Goal: Task Accomplishment & Management: Manage account settings

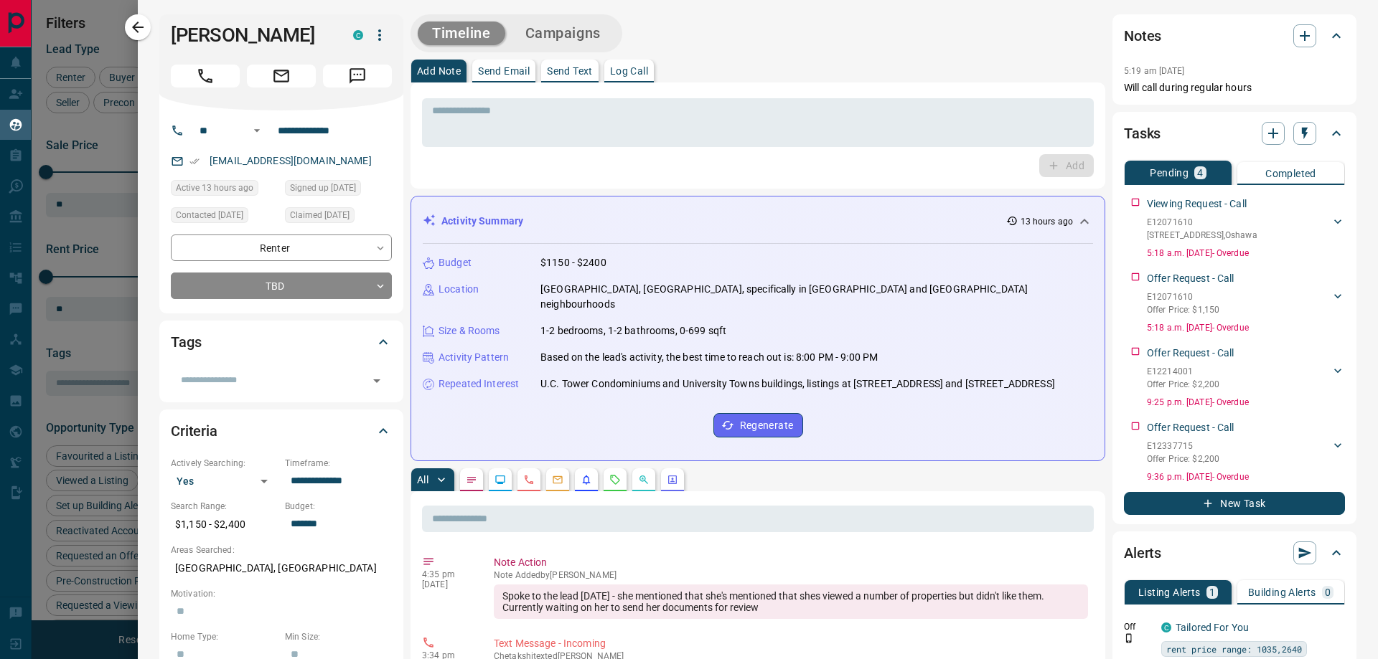
scroll to position [646, 0]
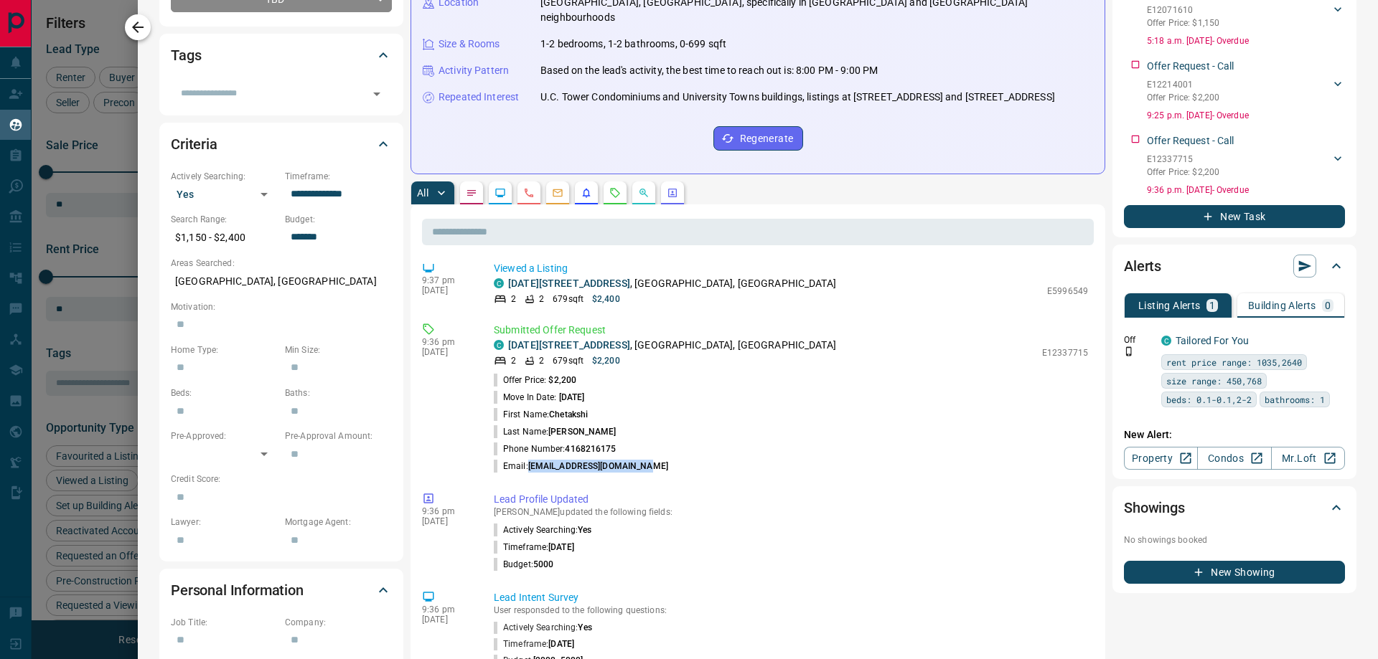
click at [145, 27] on icon "button" at bounding box center [137, 27] width 17 height 17
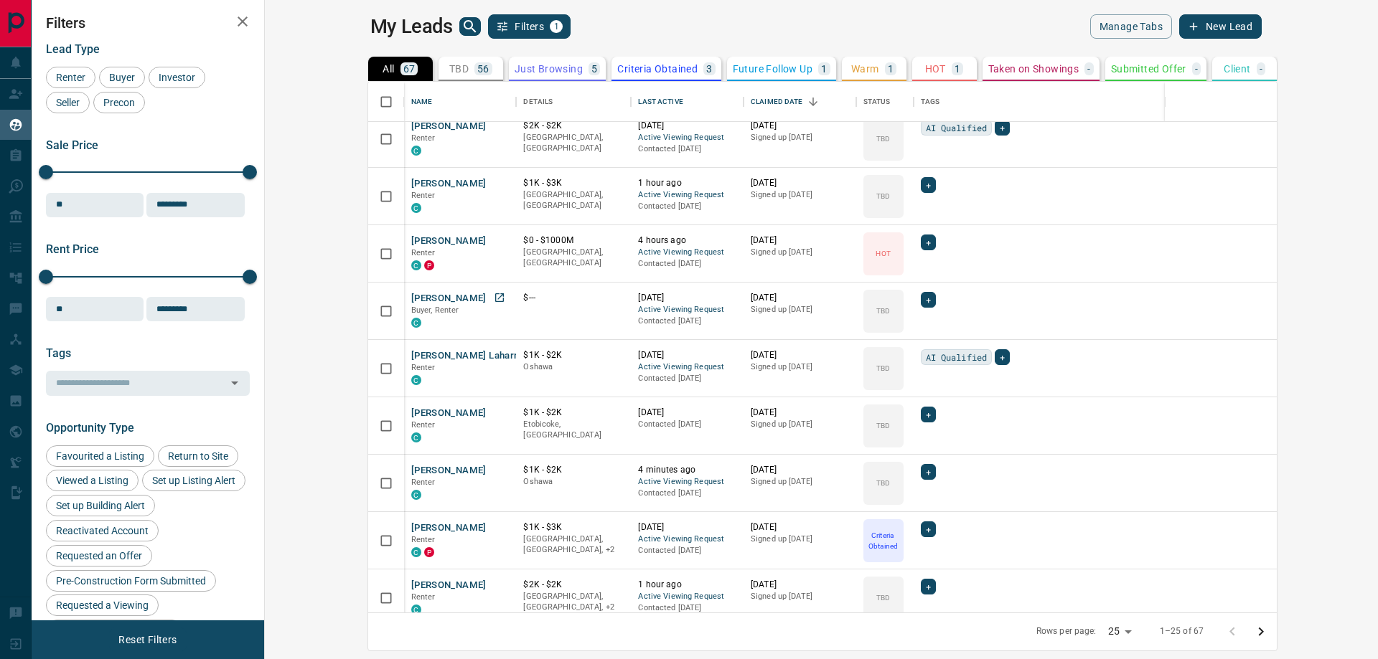
scroll to position [155, 0]
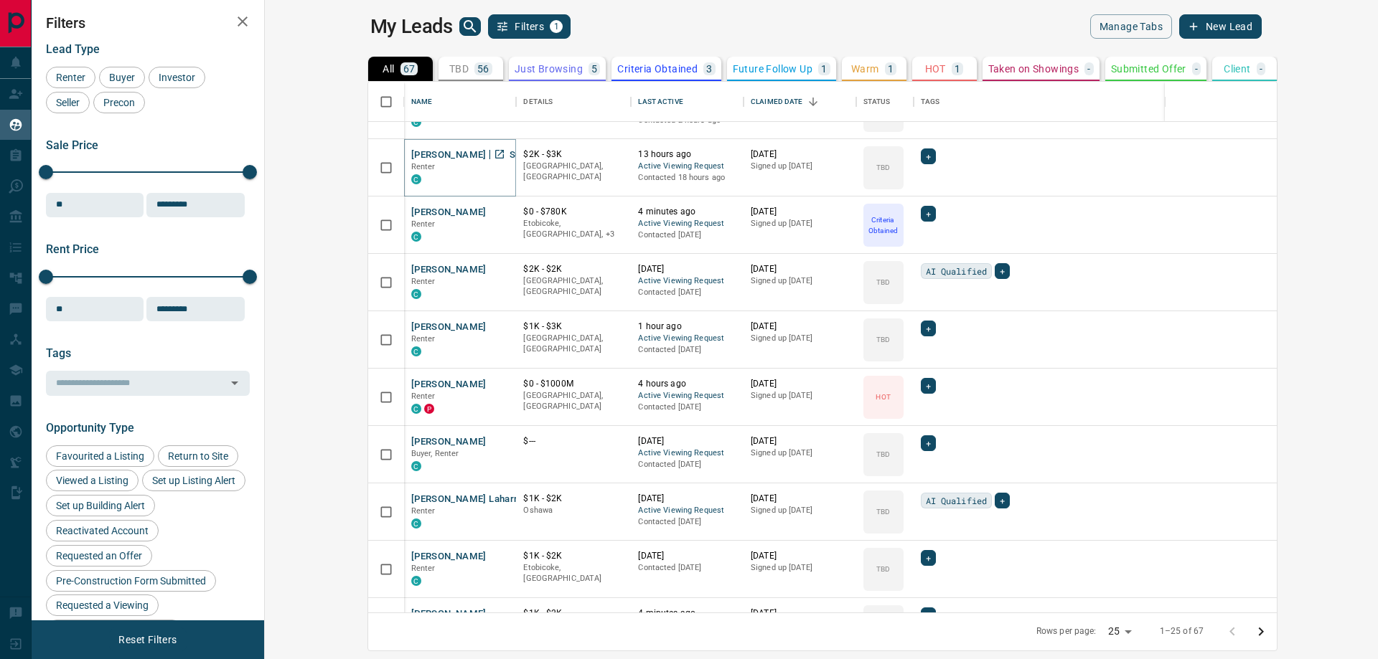
click at [411, 153] on button "[PERSON_NAME] [PERSON_NAME]" at bounding box center [487, 156] width 153 height 14
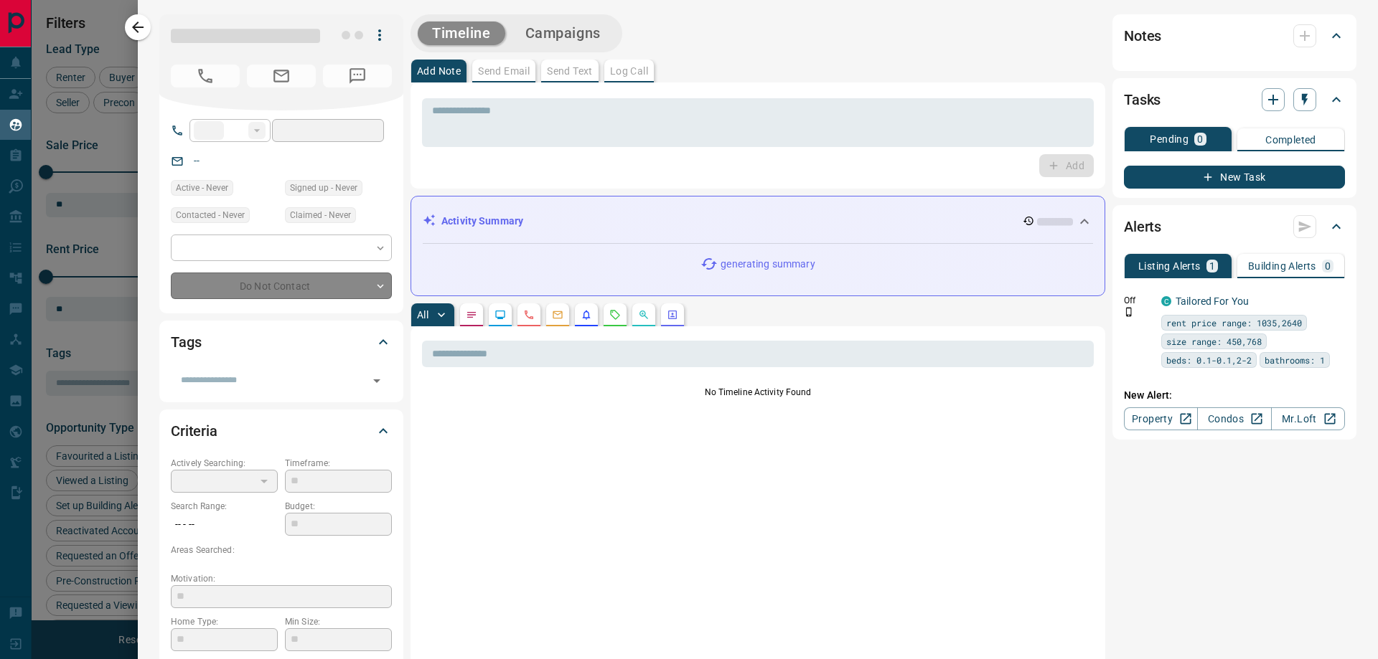
type input "**"
type input "**********"
type input "**"
type input "*"
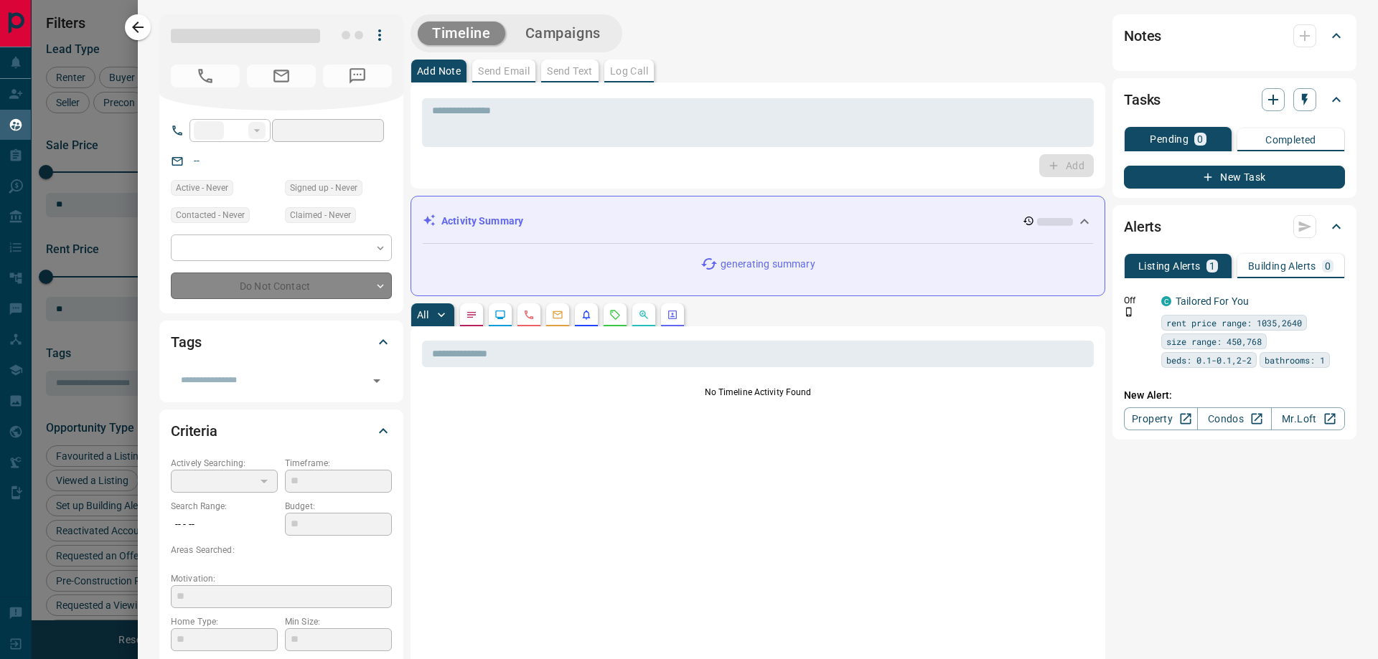
type input "**********"
type input "*******"
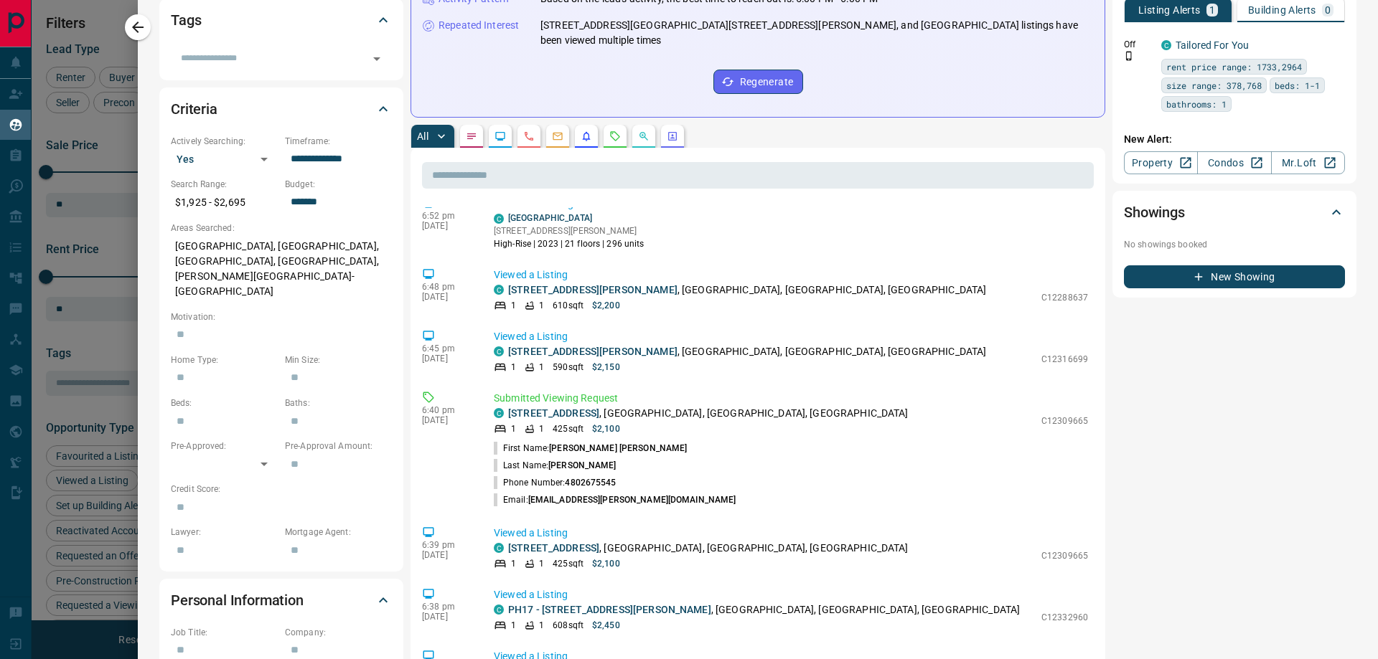
scroll to position [861, 0]
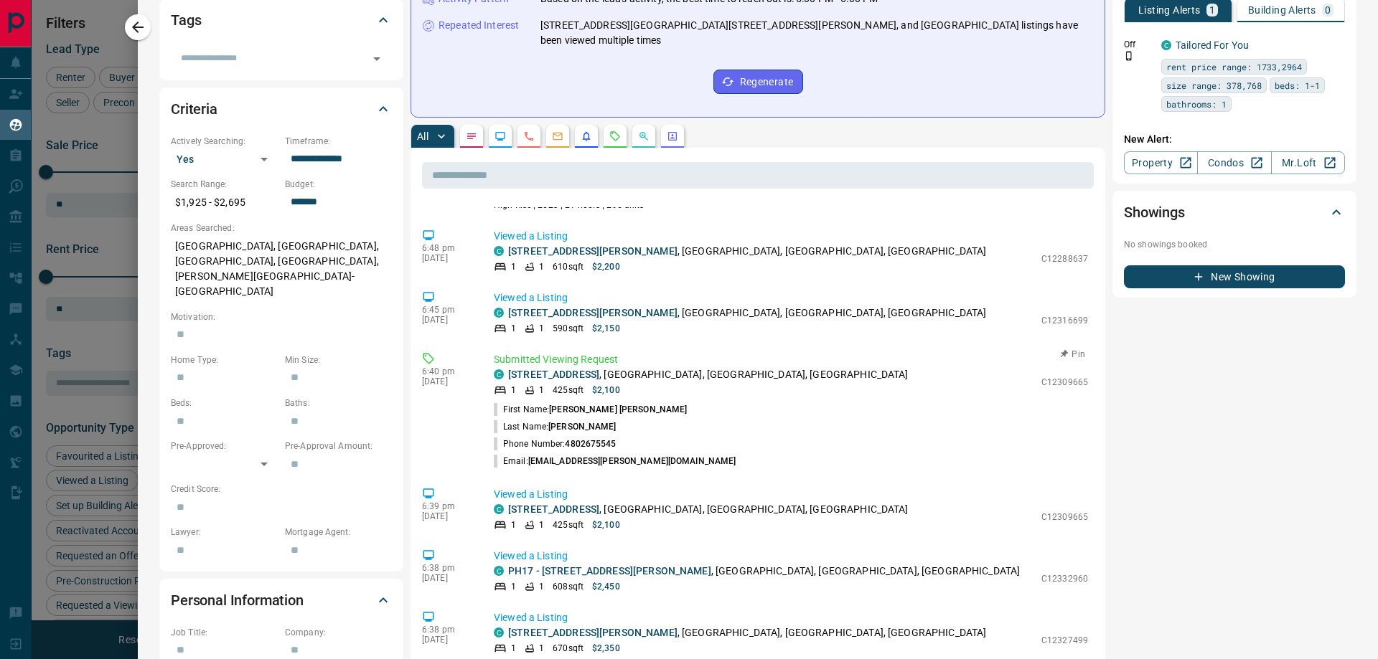
drag, startPoint x: 529, startPoint y: 444, endPoint x: 596, endPoint y: 456, distance: 68.5
click at [626, 453] on li "Email: [EMAIL_ADDRESS][PERSON_NAME][DOMAIN_NAME]" at bounding box center [791, 461] width 594 height 17
copy span "[EMAIL_ADDRESS][PERSON_NAME][DOMAIN_NAME]"
click at [137, 28] on icon "button" at bounding box center [137, 27] width 11 height 11
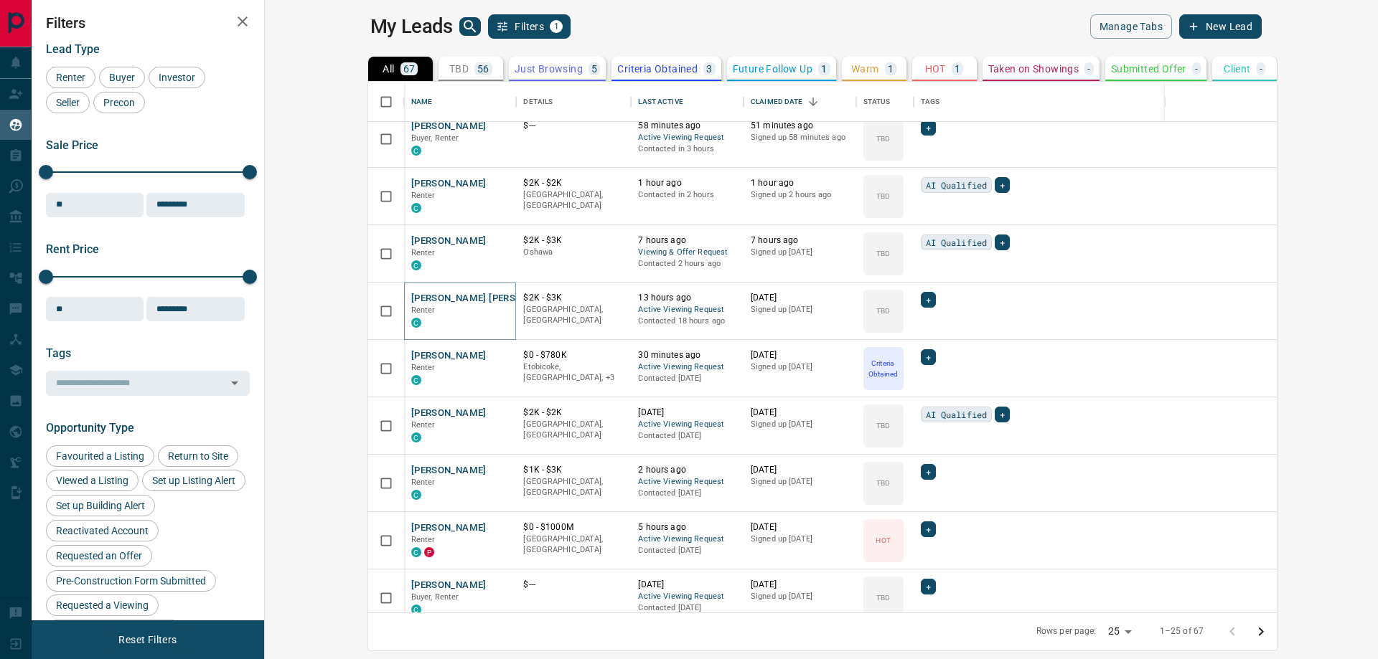
scroll to position [0, 0]
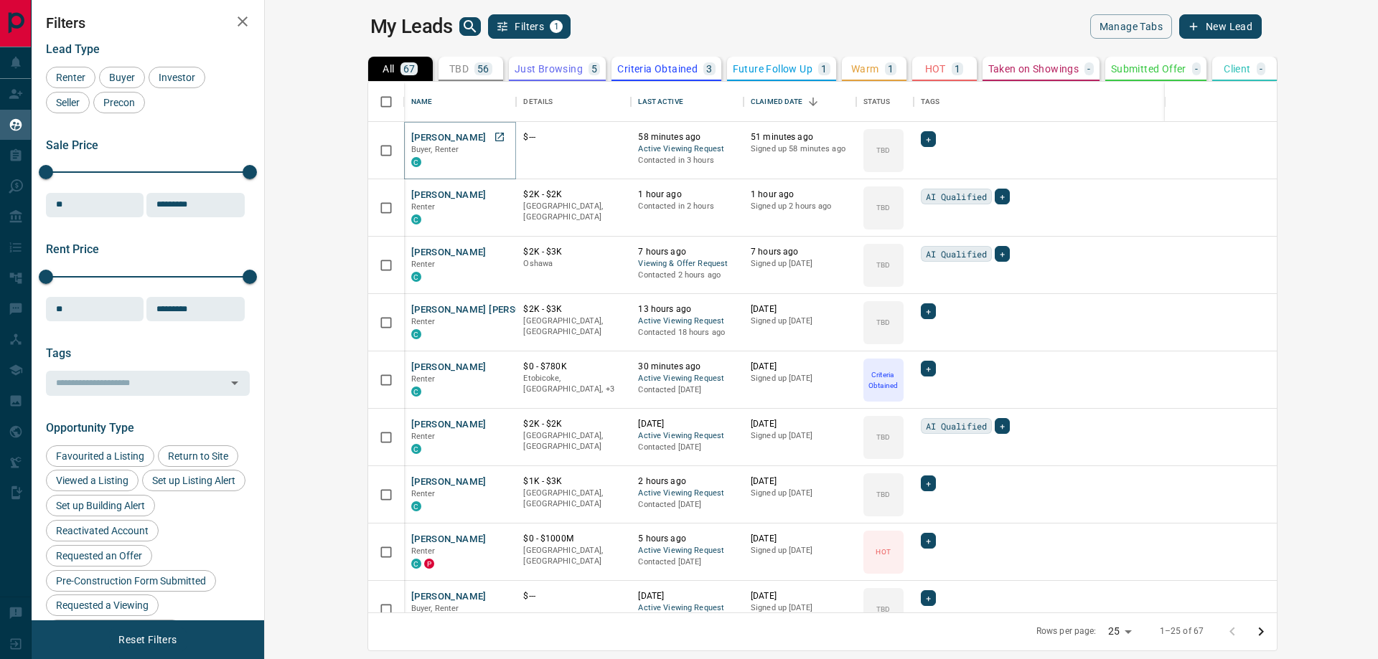
click at [411, 136] on button "[PERSON_NAME]" at bounding box center [448, 138] width 75 height 14
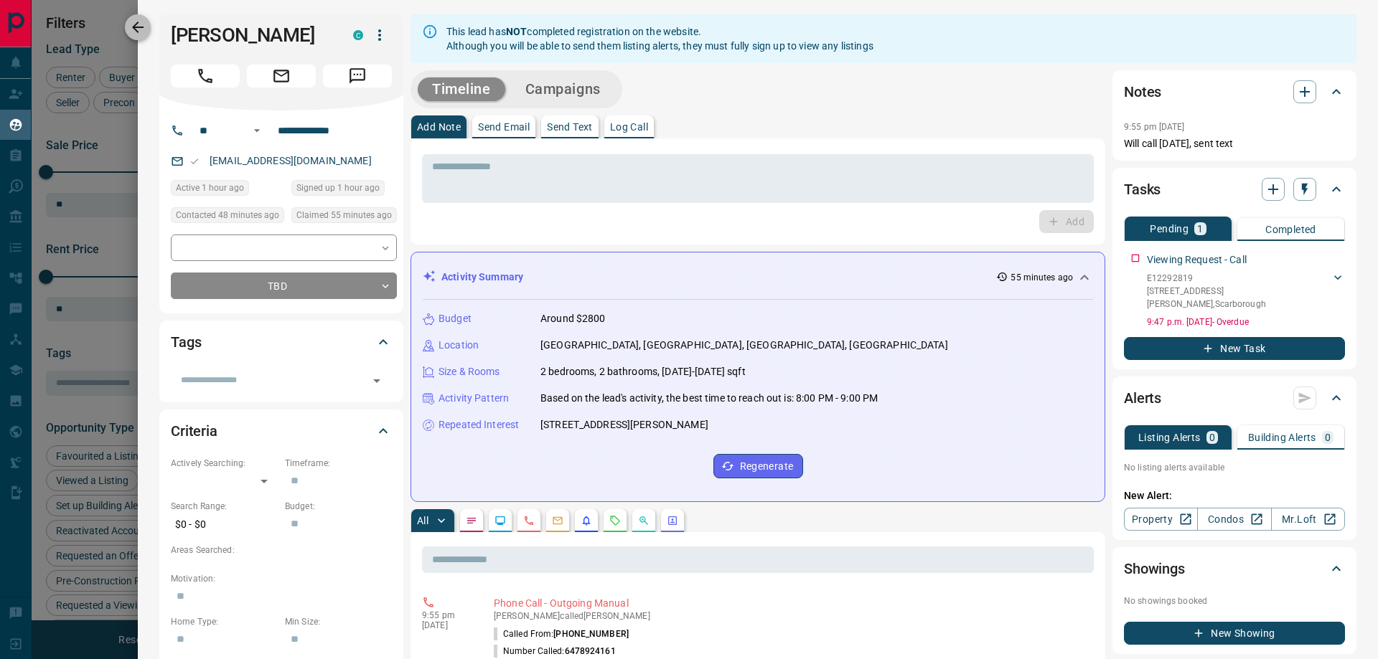
click at [146, 32] on icon "button" at bounding box center [137, 27] width 17 height 17
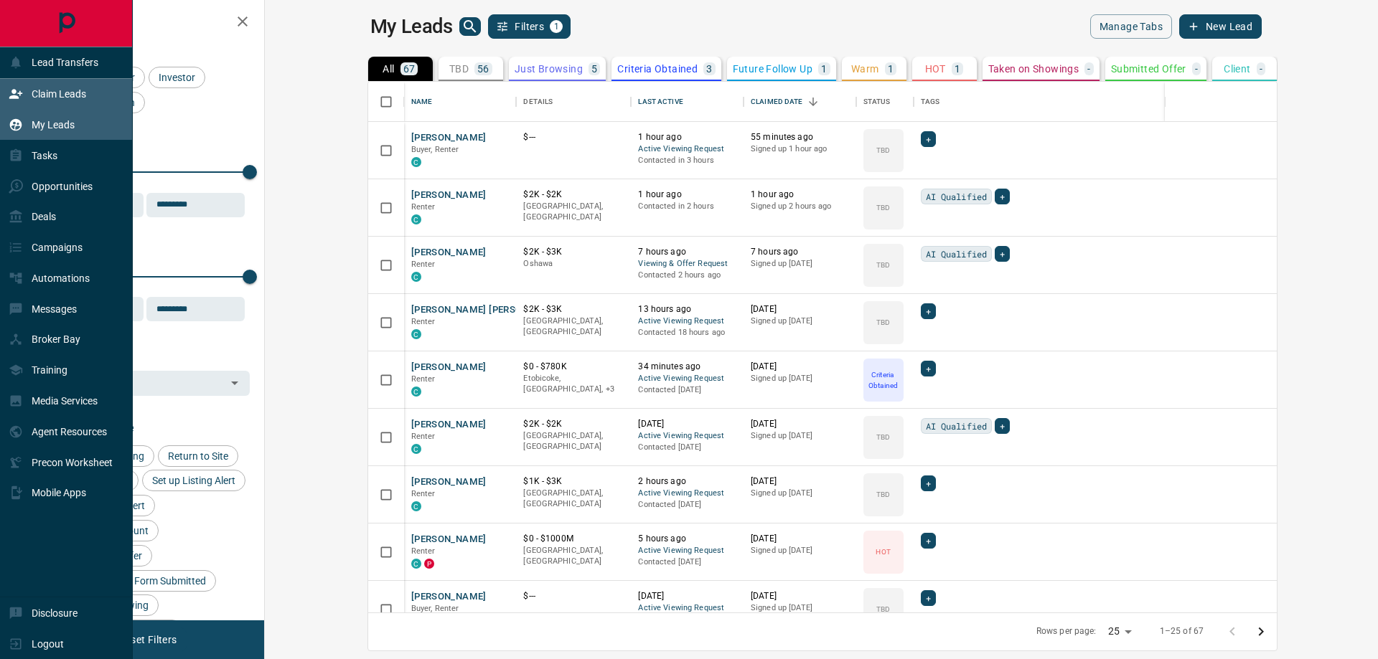
click at [47, 96] on p "Claim Leads" at bounding box center [59, 93] width 55 height 11
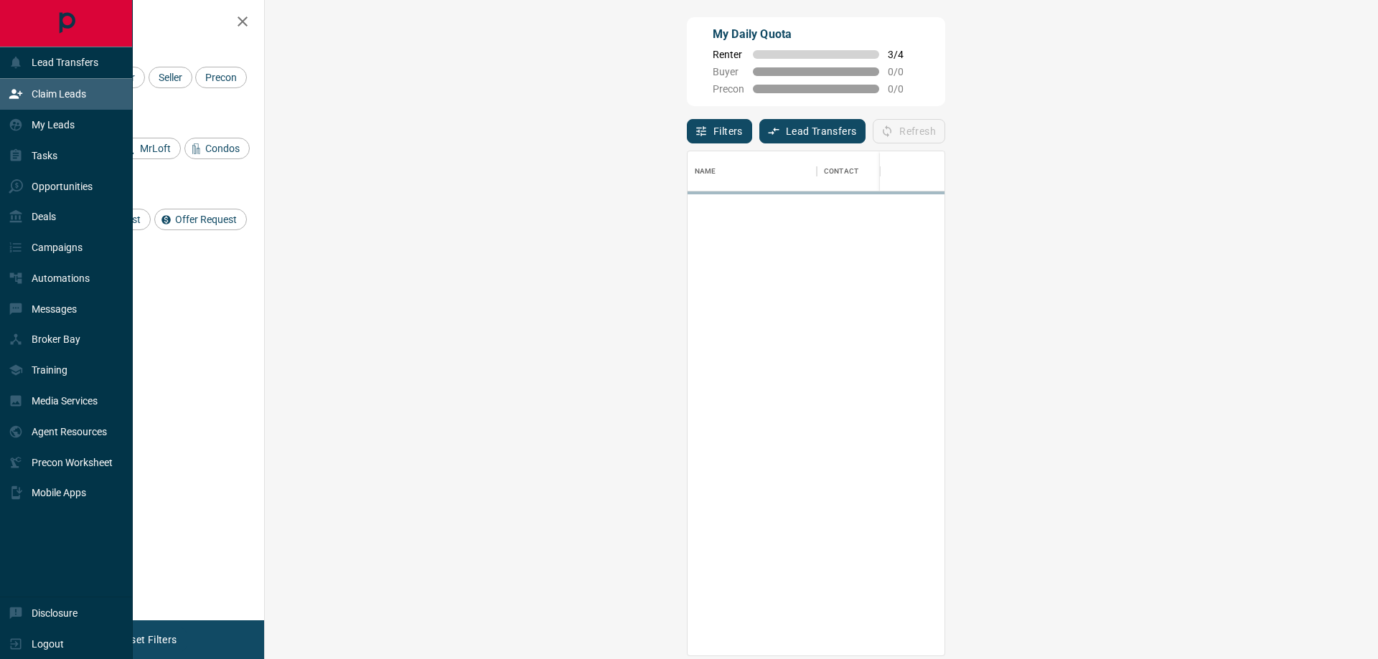
scroll to position [494, 1071]
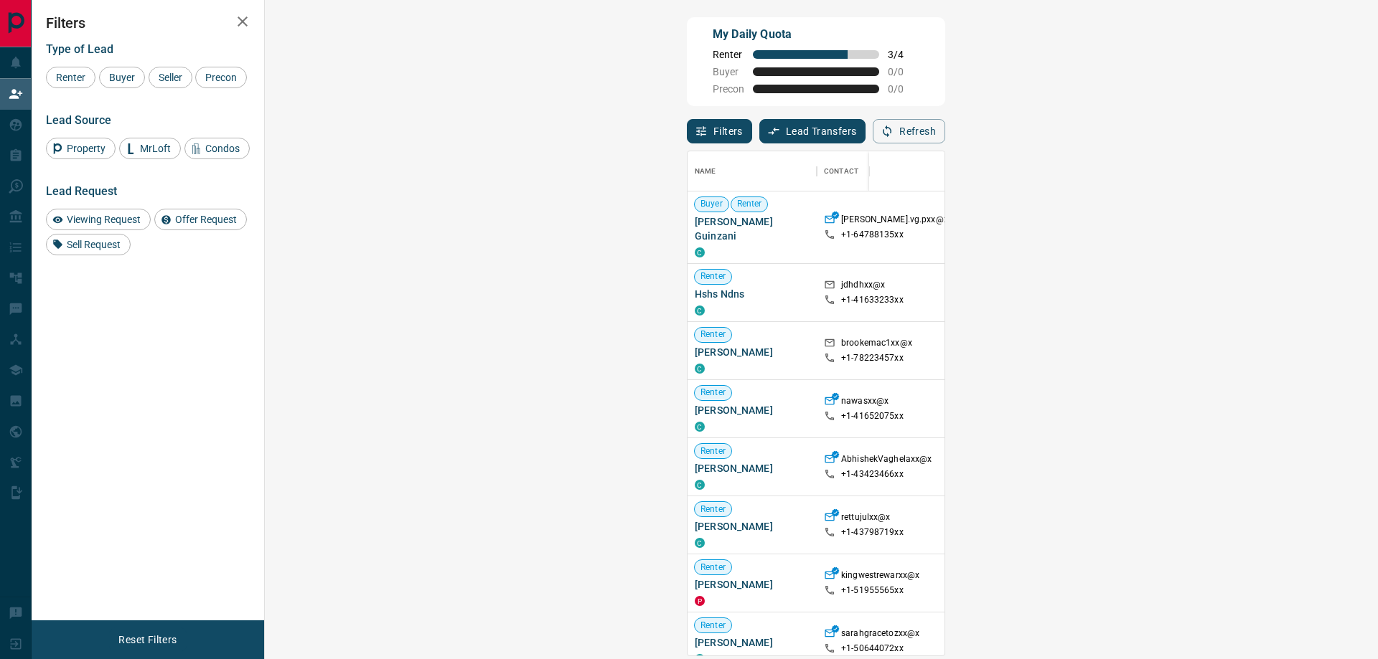
click at [1241, 346] on span "Offer Request ( 1 )" at bounding box center [1274, 351] width 66 height 10
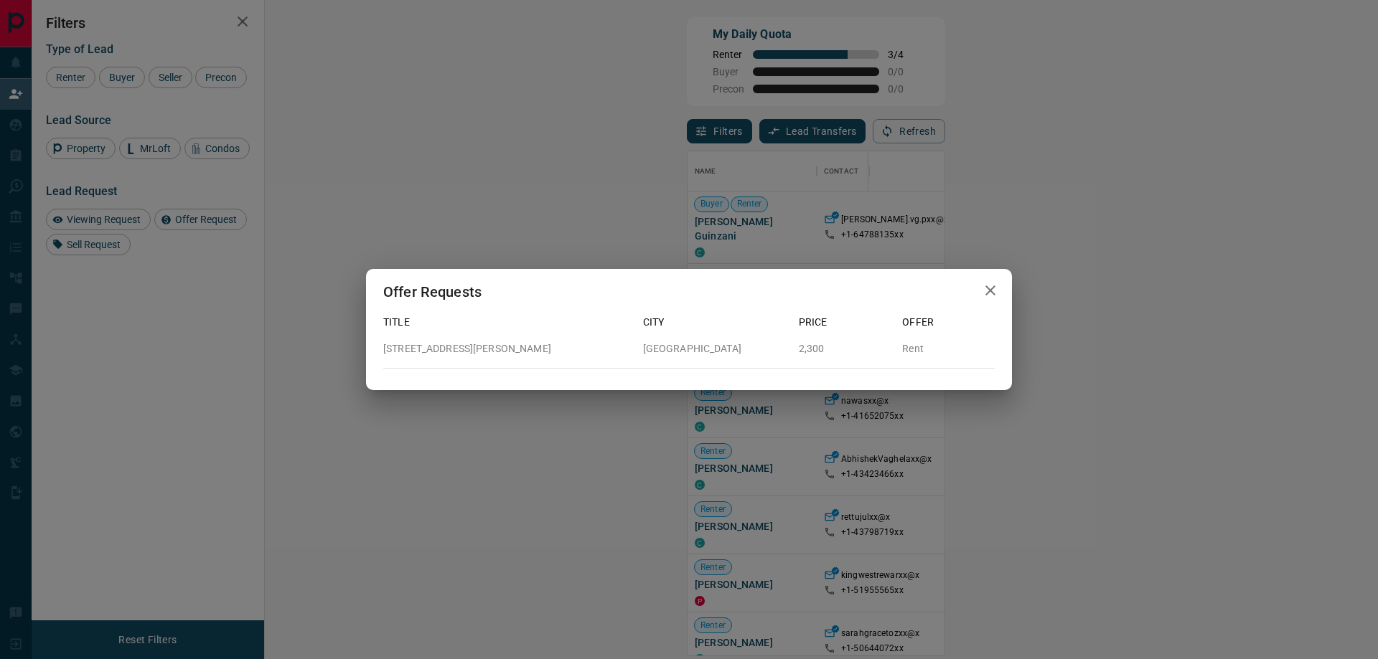
click at [992, 299] on icon "button" at bounding box center [990, 290] width 17 height 17
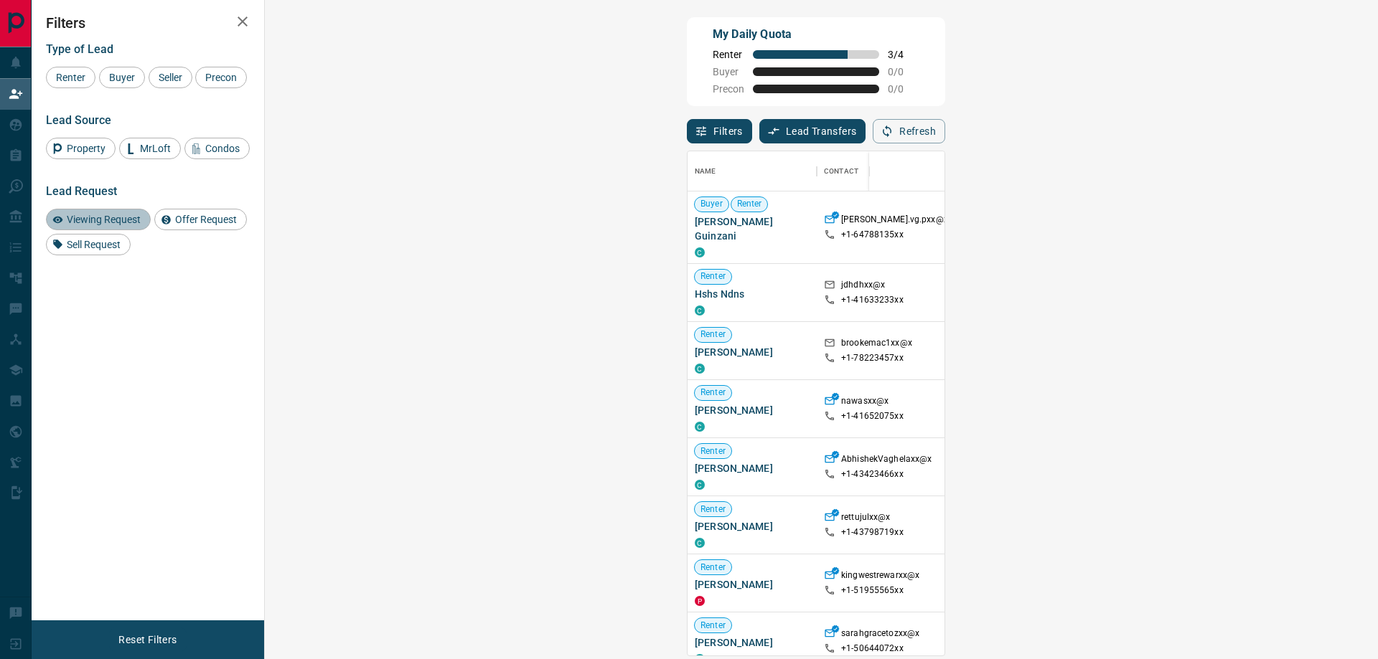
click at [132, 225] on span "Viewing Request" at bounding box center [104, 219] width 84 height 11
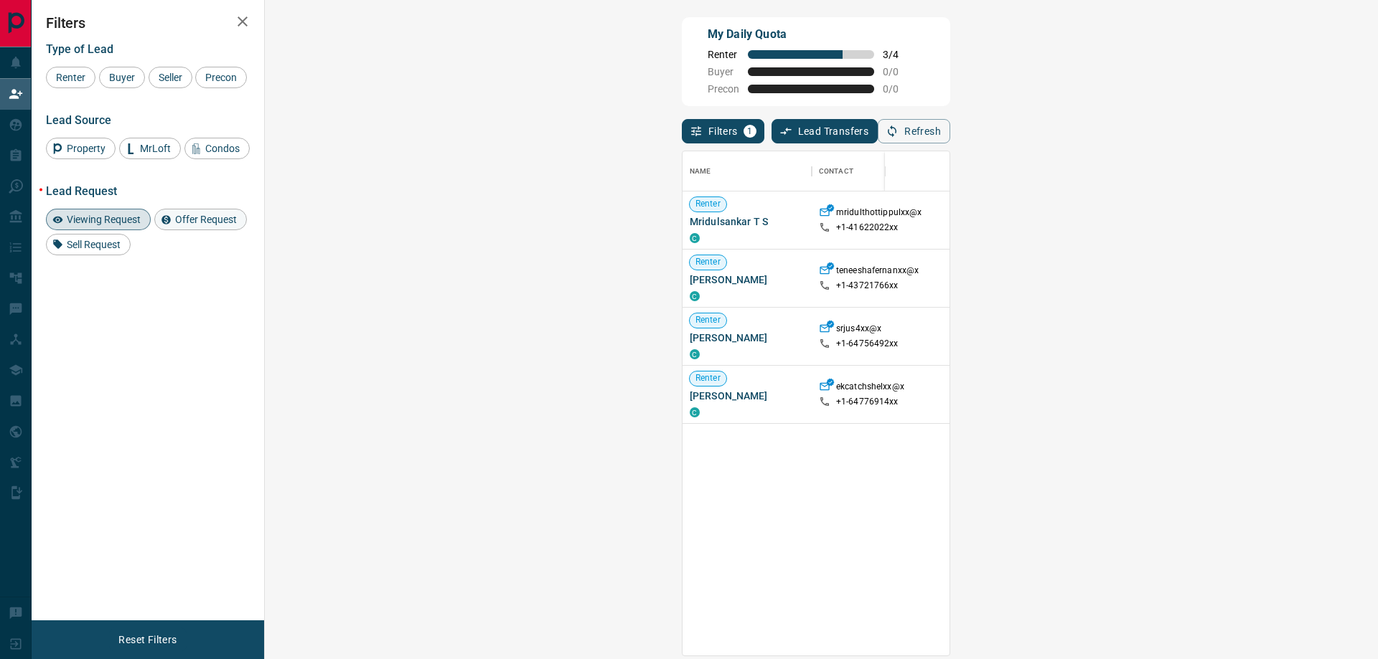
click at [189, 225] on span "Offer Request" at bounding box center [206, 219] width 72 height 11
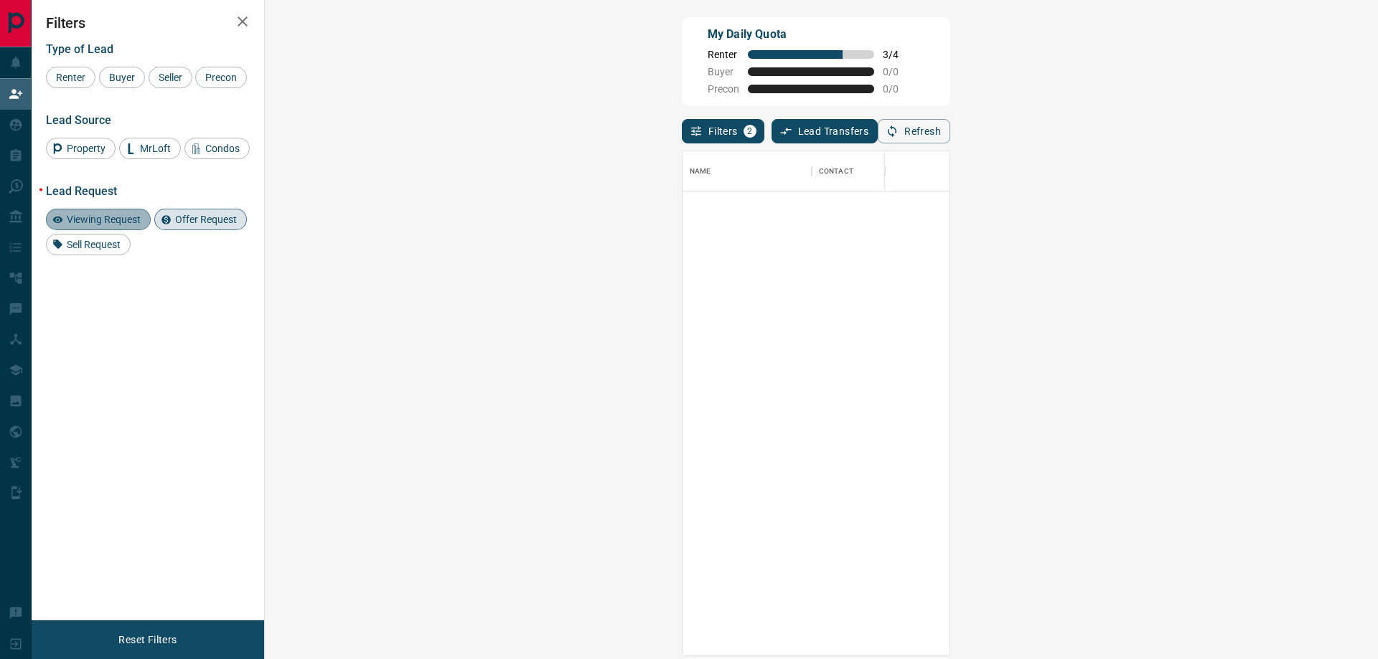
click at [121, 230] on div "Viewing Request" at bounding box center [98, 220] width 105 height 22
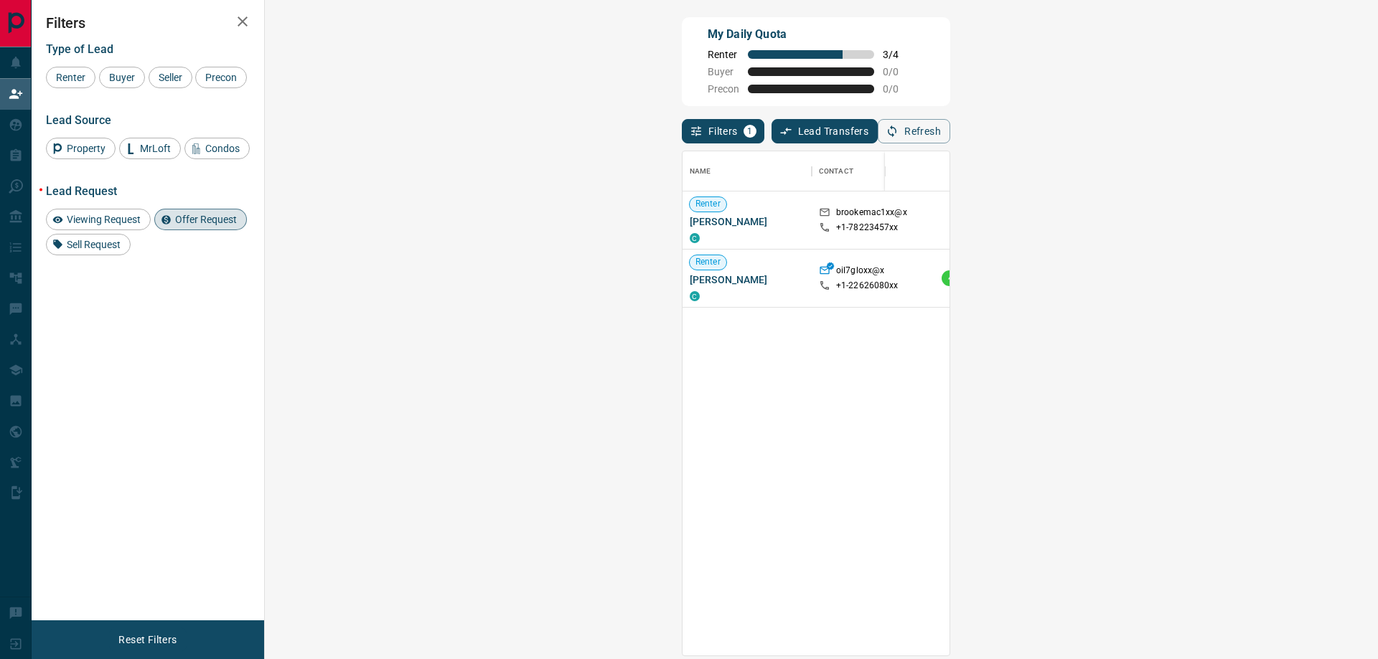
click at [1236, 219] on span "Offer Request ( 1 )" at bounding box center [1269, 220] width 66 height 10
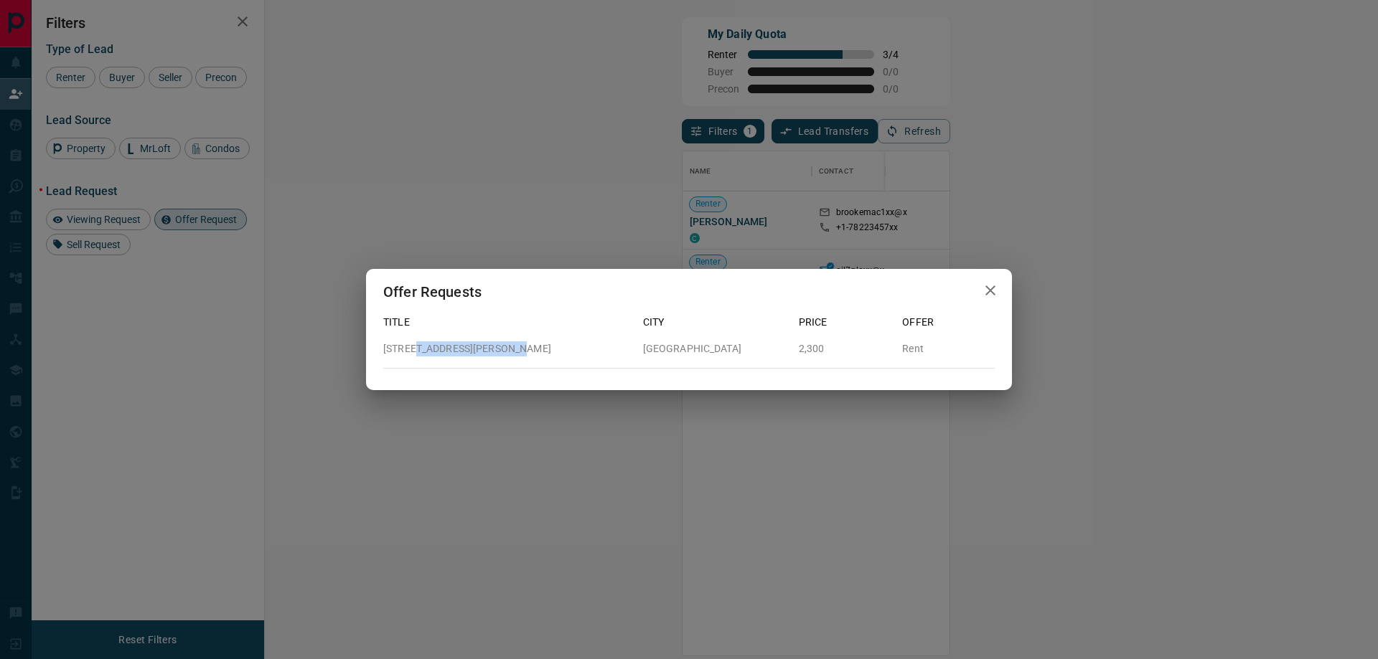
drag, startPoint x: 410, startPoint y: 349, endPoint x: 504, endPoint y: 349, distance: 94.7
click at [504, 349] on p "[STREET_ADDRESS][PERSON_NAME]" at bounding box center [507, 349] width 248 height 15
drag, startPoint x: 481, startPoint y: 354, endPoint x: 467, endPoint y: 348, distance: 15.7
copy p "[STREET_ADDRESS][PERSON_NAME]"
click at [996, 296] on icon "button" at bounding box center [990, 290] width 17 height 17
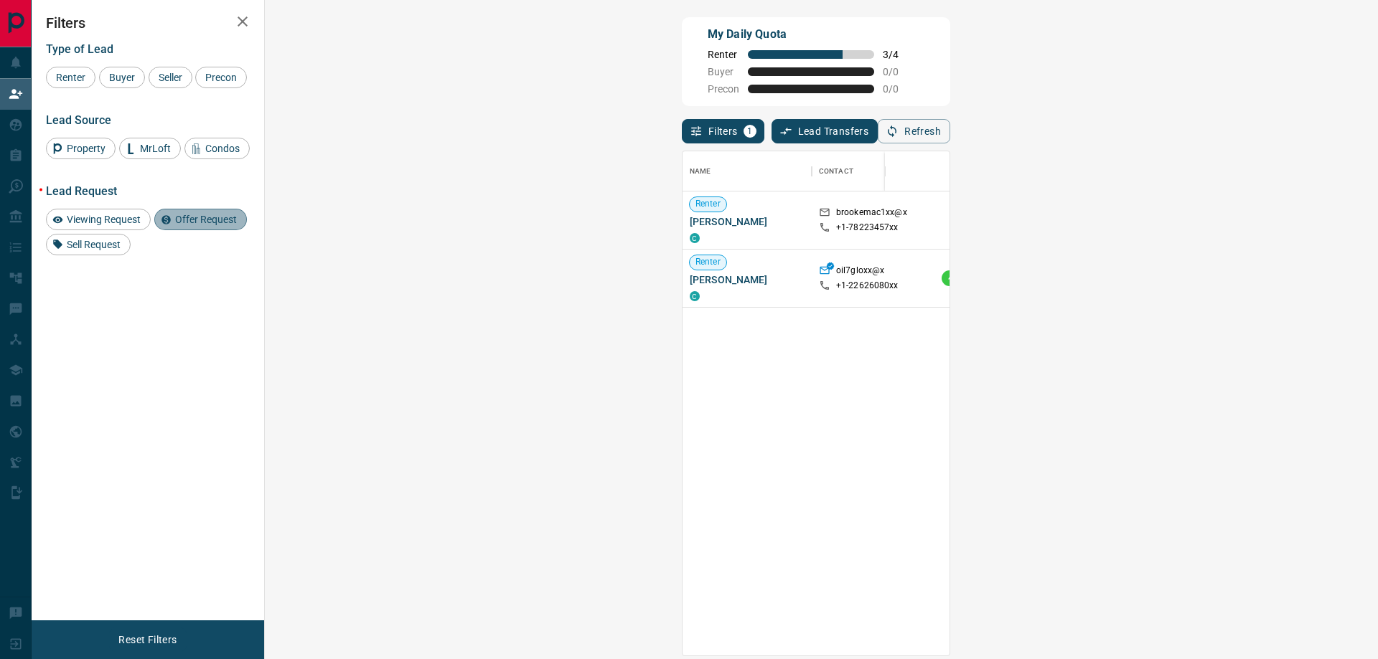
click at [174, 225] on span "Offer Request" at bounding box center [206, 219] width 72 height 11
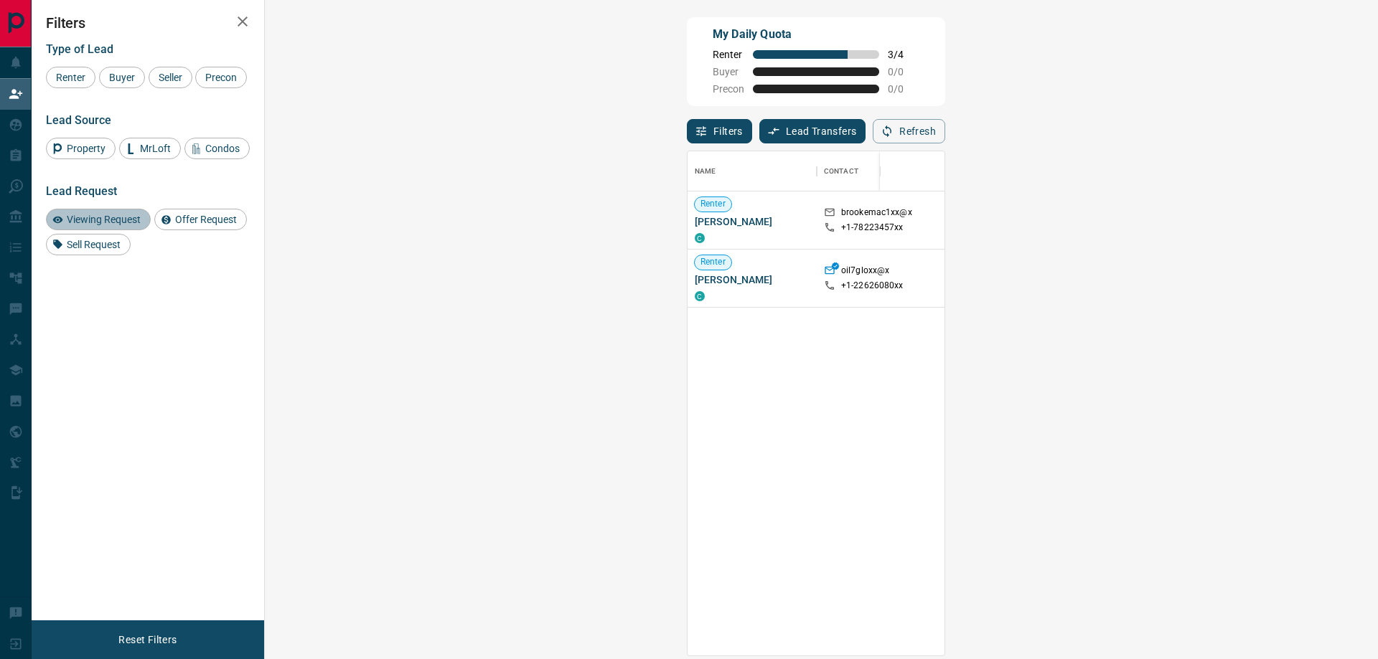
click at [113, 225] on span "Viewing Request" at bounding box center [104, 219] width 84 height 11
